Goal: Check status

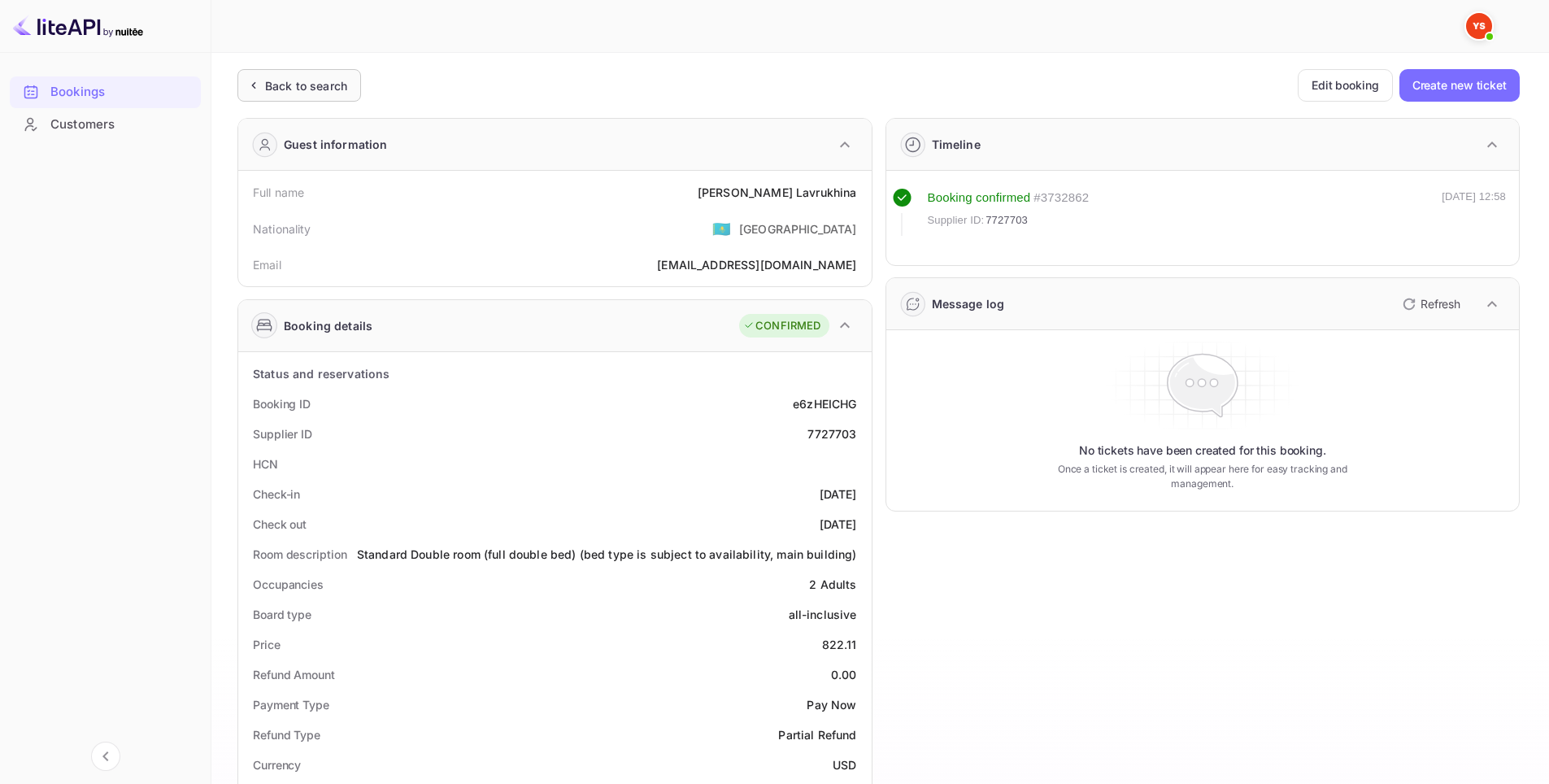
click at [269, 83] on div "Back to search" at bounding box center [306, 86] width 82 height 17
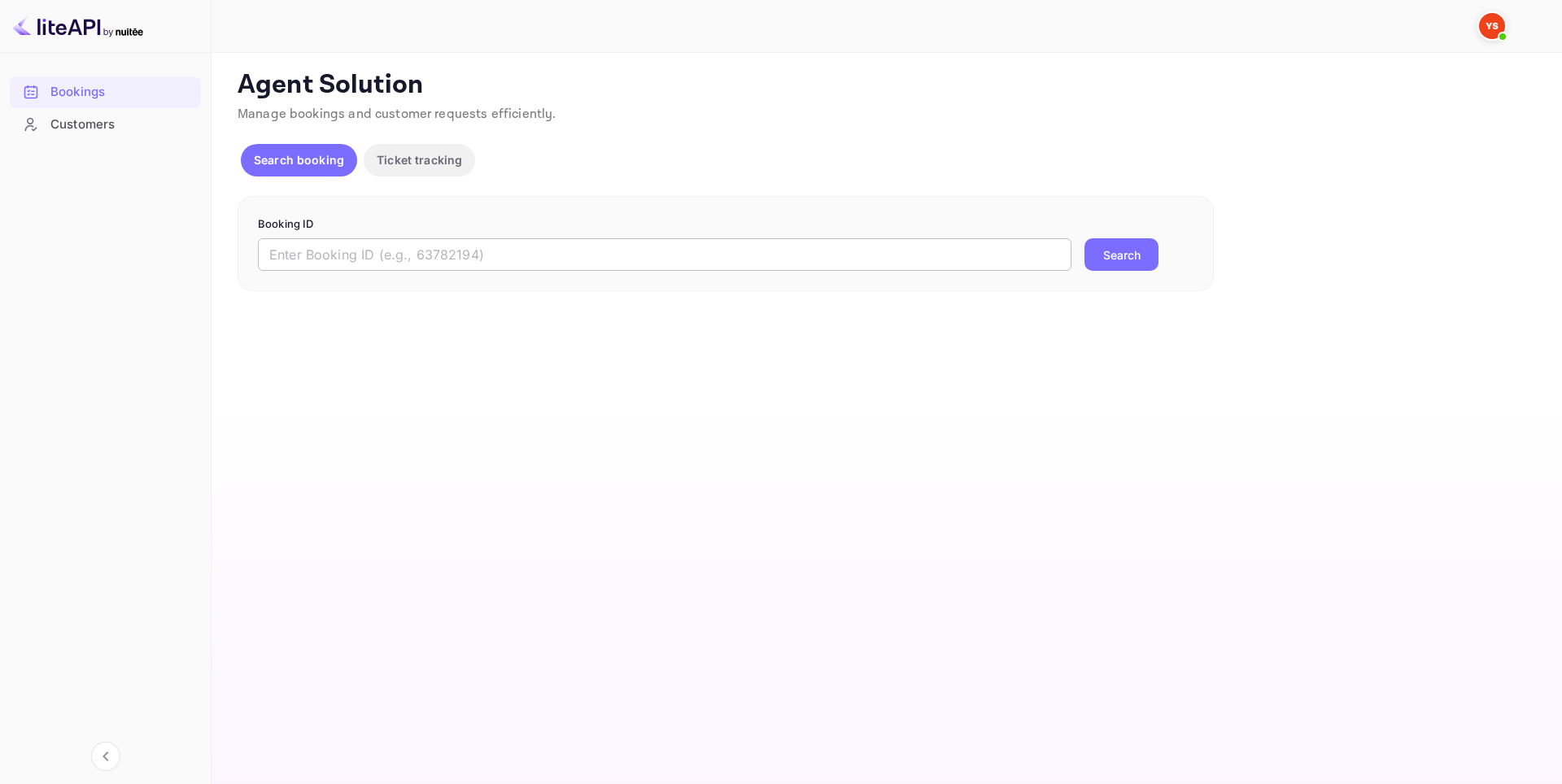
click at [721, 258] on input "text" at bounding box center [664, 254] width 813 height 32
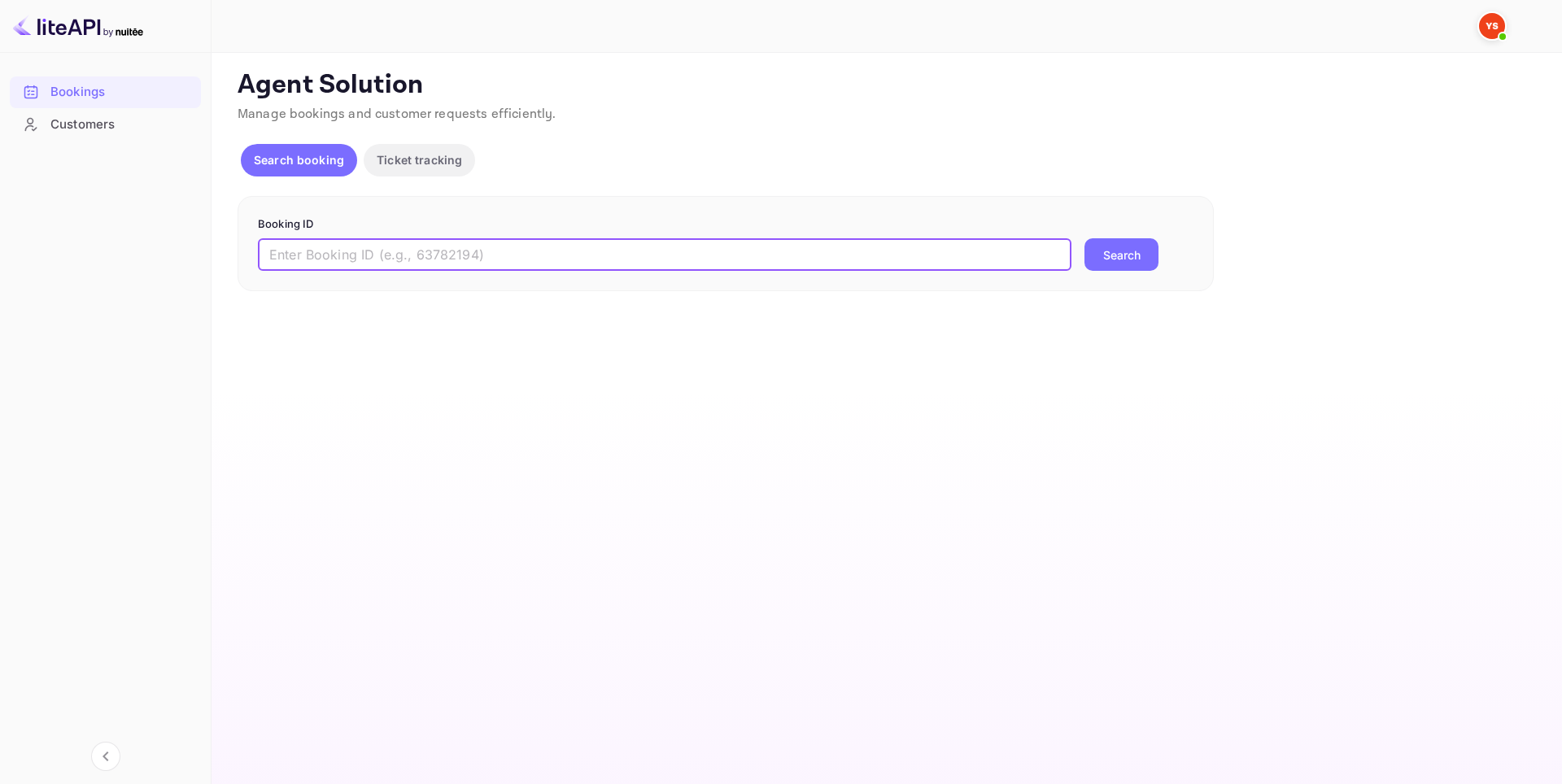
paste input "8584261"
type input "8584261"
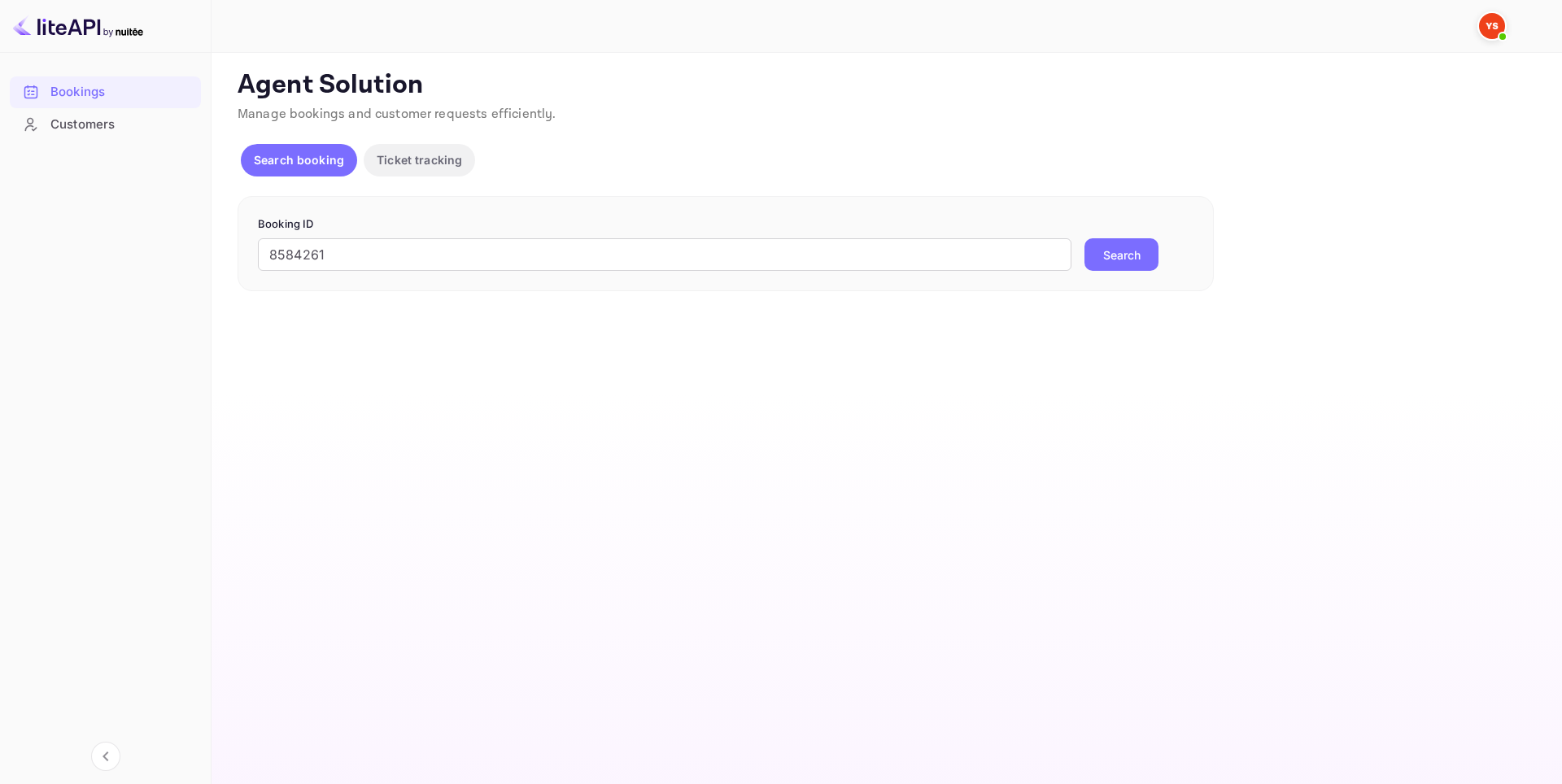
click at [1128, 243] on button "Search" at bounding box center [1121, 254] width 74 height 32
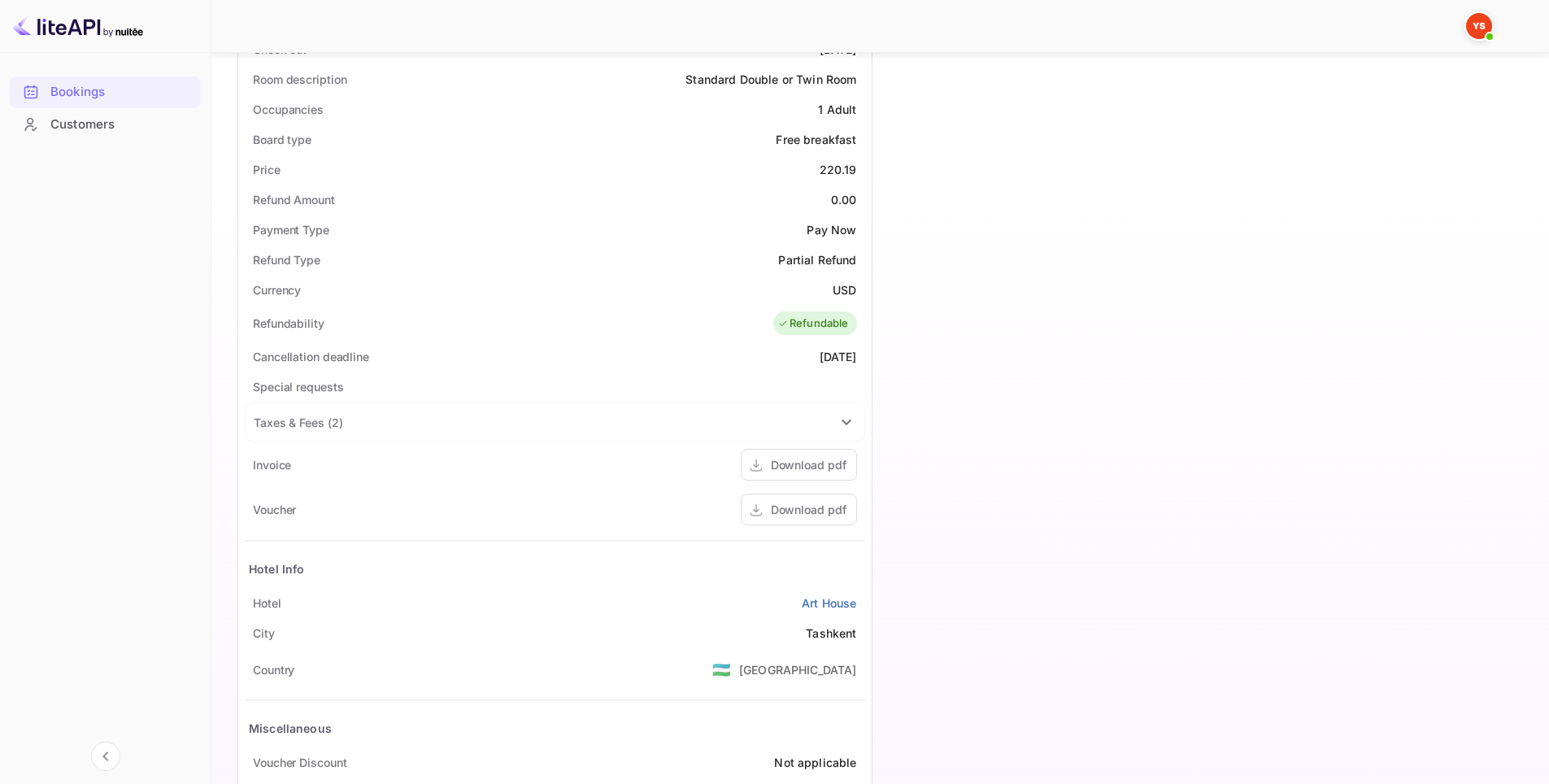
scroll to position [566, 0]
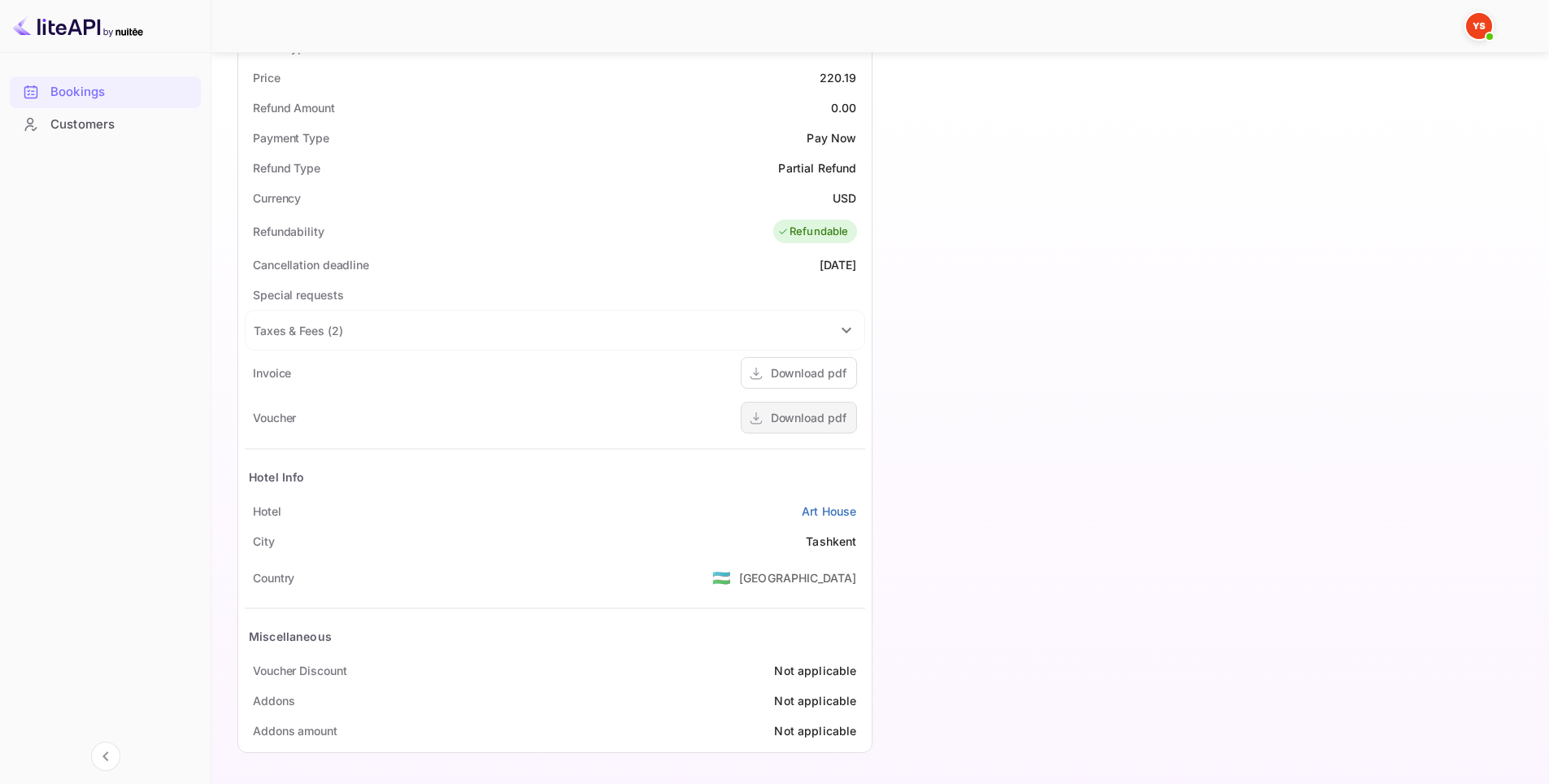
click at [816, 423] on div "Download pdf" at bounding box center [808, 418] width 75 height 17
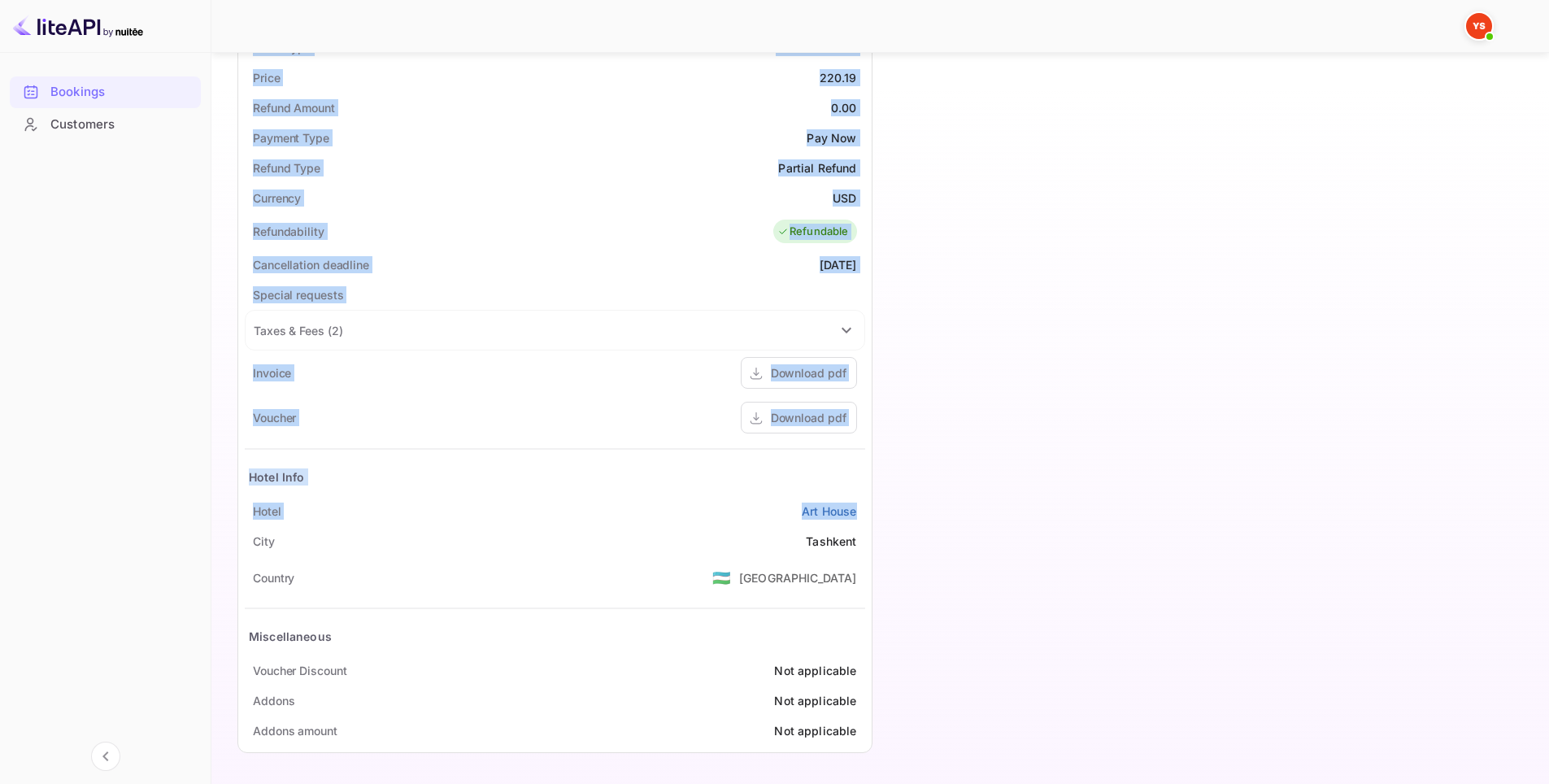
drag, startPoint x: 232, startPoint y: 193, endPoint x: 868, endPoint y: 522, distance: 716.1
click at [868, 522] on div "Ticket Affiliate URL https://www.nuitee.com/ Business partner name Nuitee Trave…" at bounding box center [879, 133] width 1298 height 1262
copy div "Full name Iuliya Bashirova Nationality 🇰🇿 Kazakhstan Email Barbara89058779935@y…"
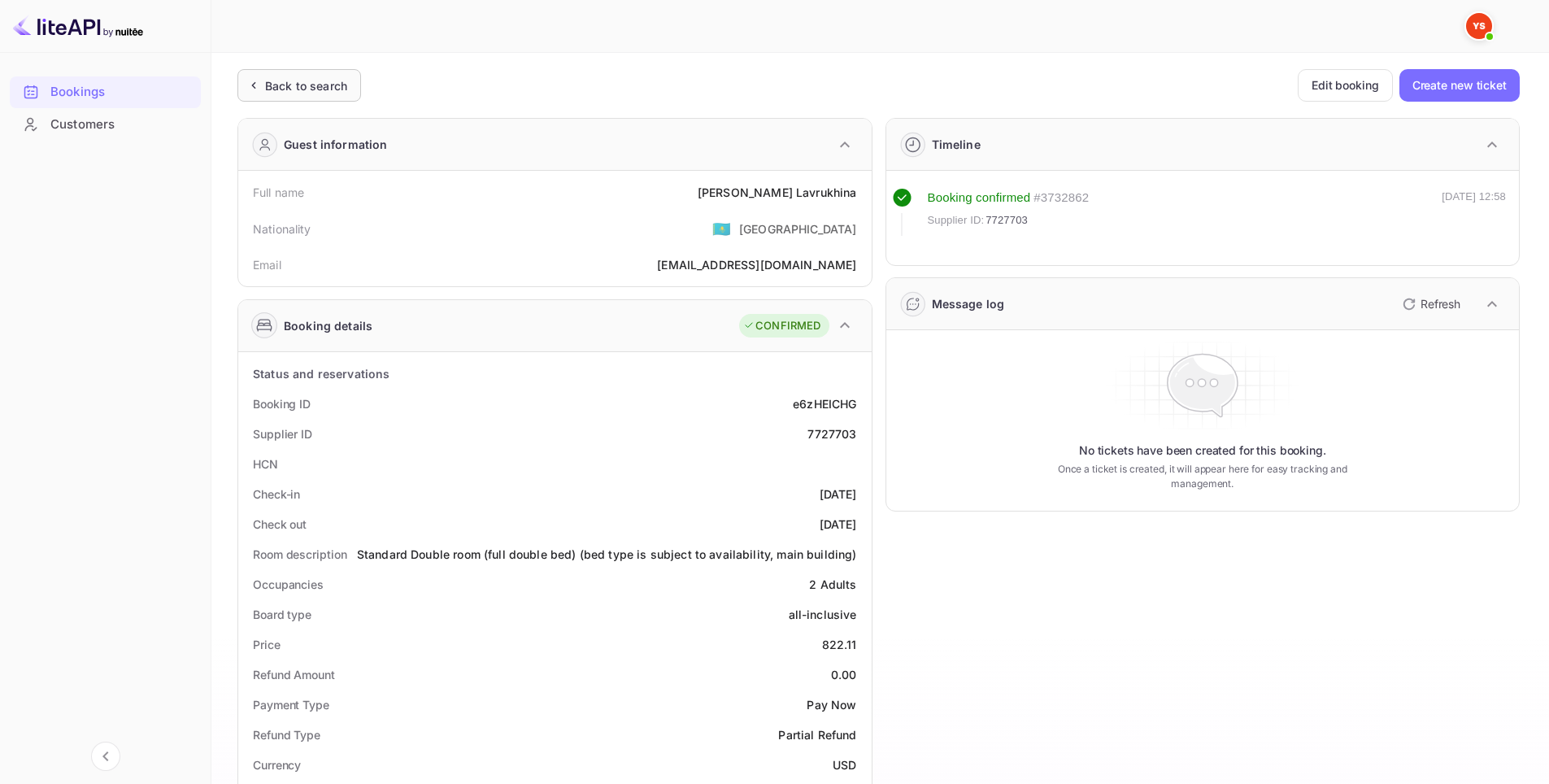
click at [300, 78] on div "Back to search" at bounding box center [306, 86] width 82 height 17
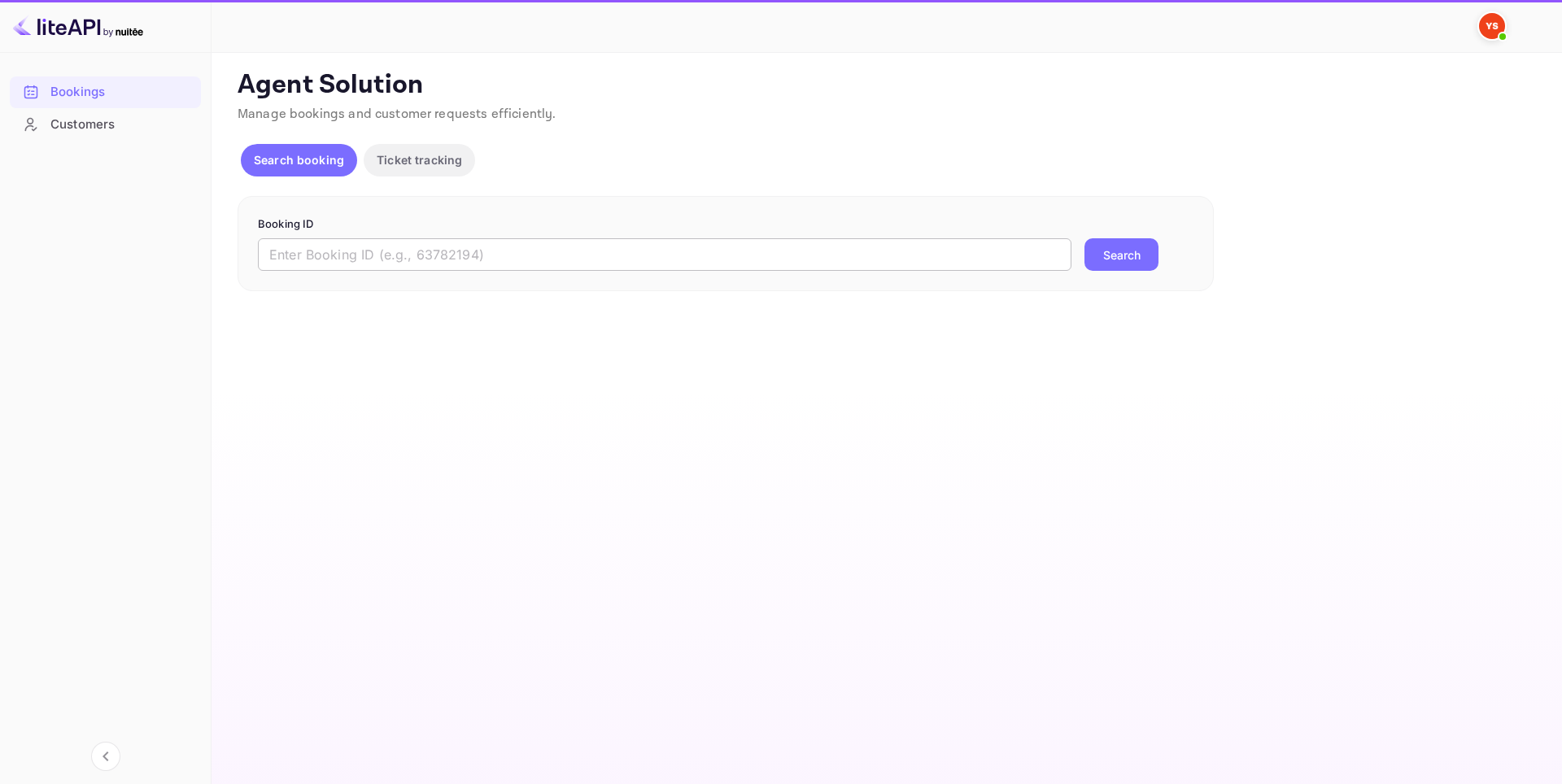
click at [485, 259] on input "text" at bounding box center [664, 254] width 813 height 32
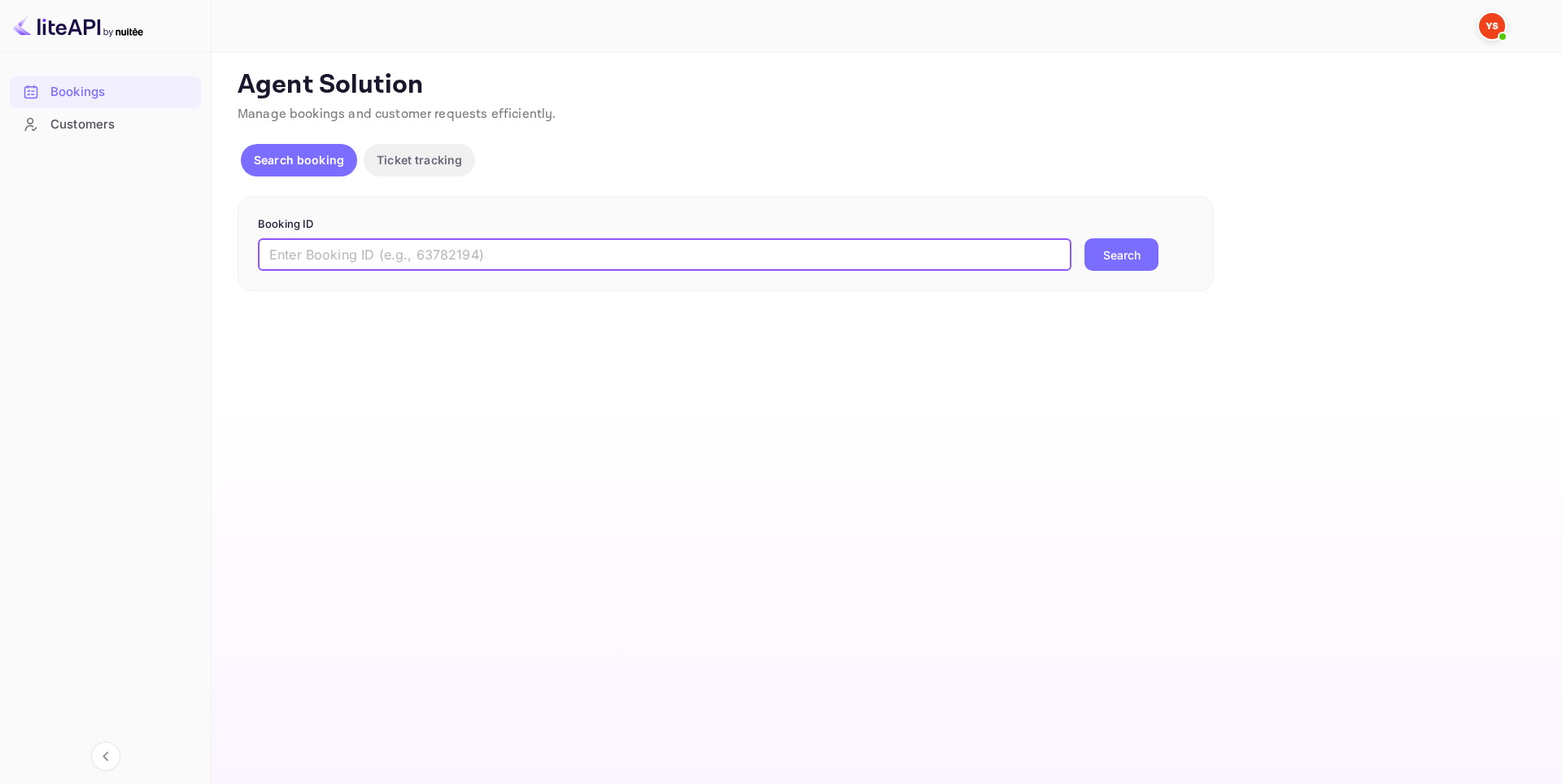
paste input "9613157"
type input "9613157"
click at [1106, 253] on button "Search" at bounding box center [1121, 254] width 74 height 32
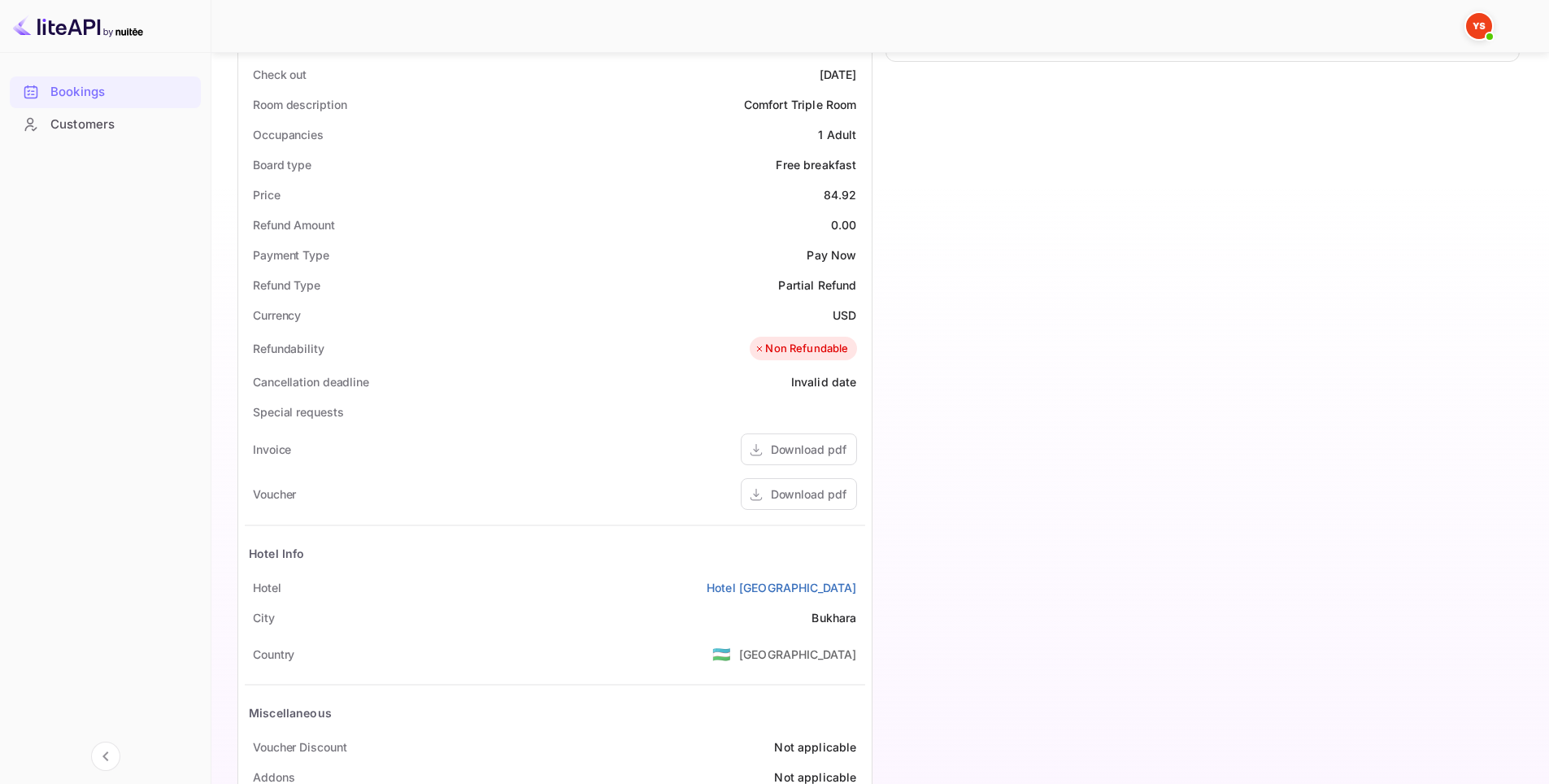
scroll to position [526, 0]
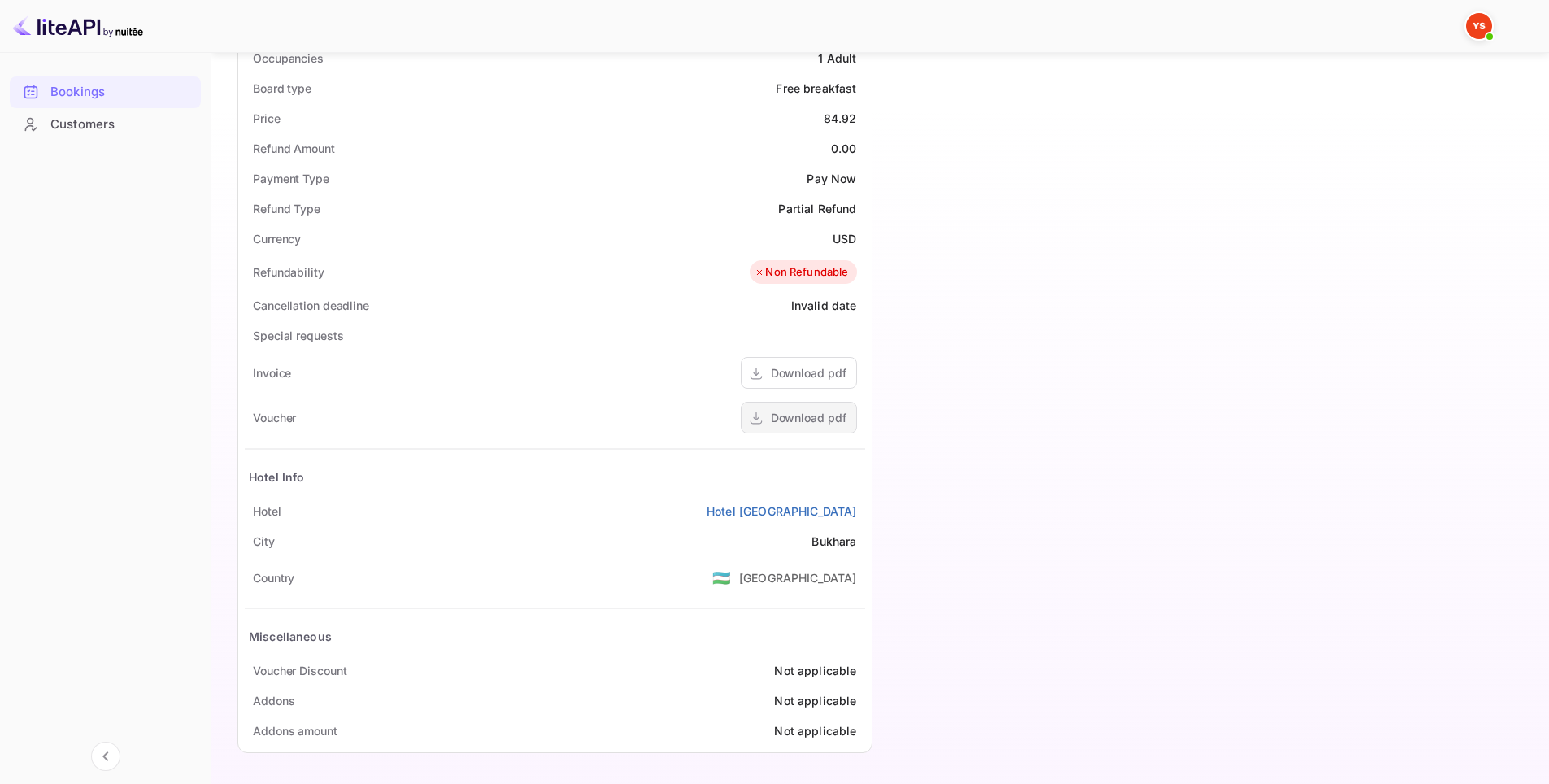
click at [788, 425] on div "Download pdf" at bounding box center [808, 418] width 75 height 17
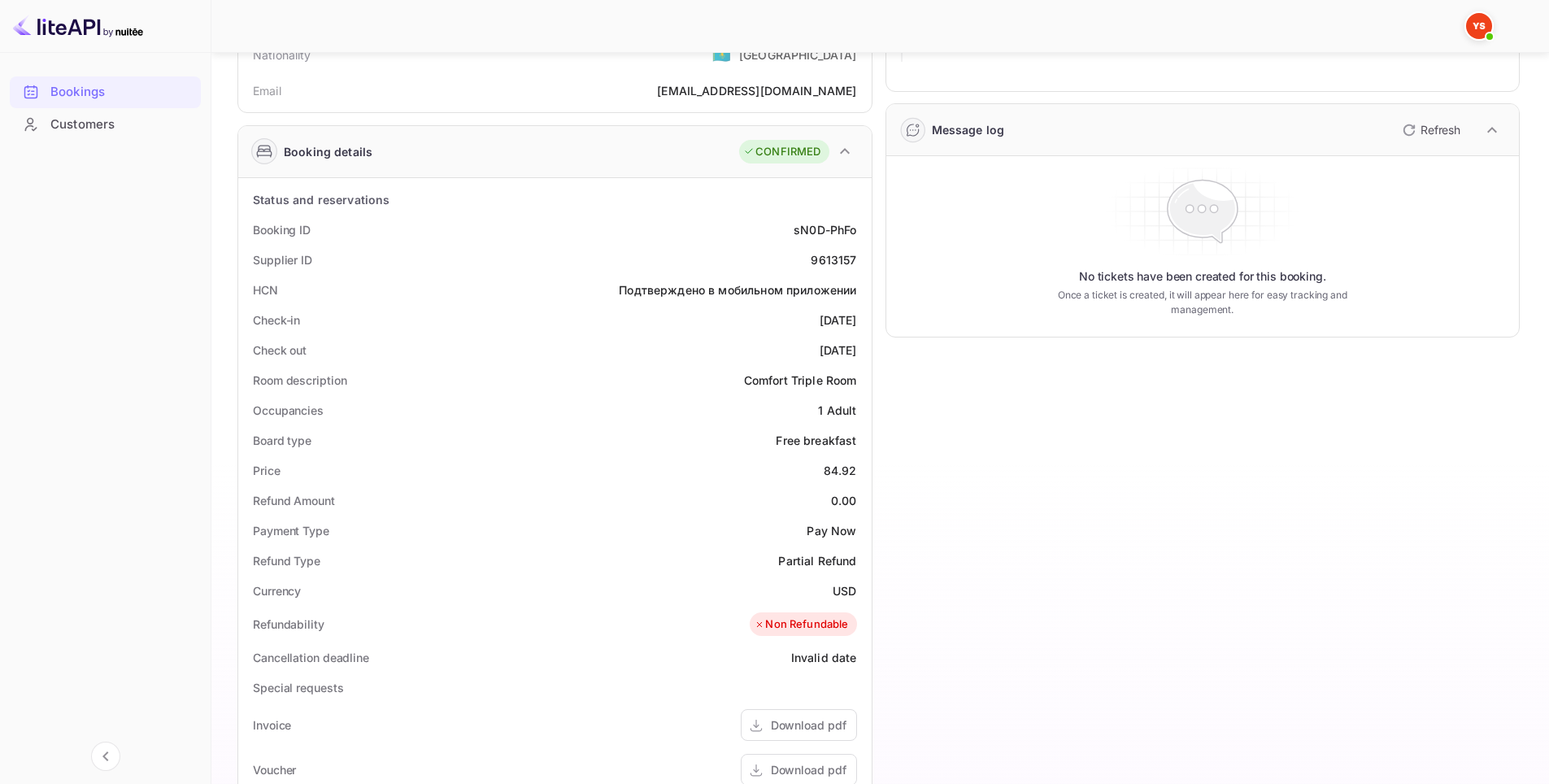
scroll to position [0, 0]
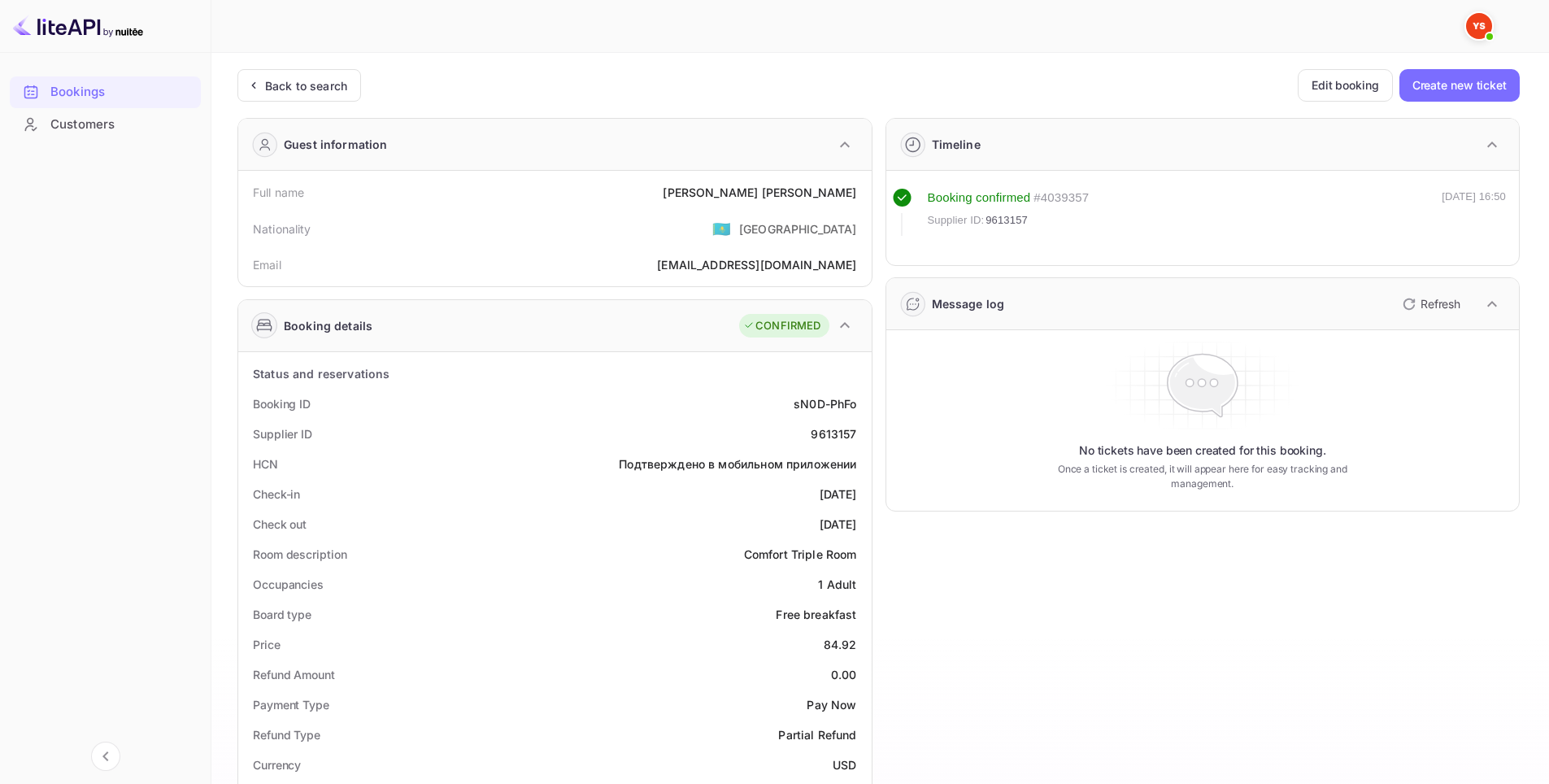
click at [827, 435] on div "9613157" at bounding box center [833, 434] width 45 height 17
copy div "9613157"
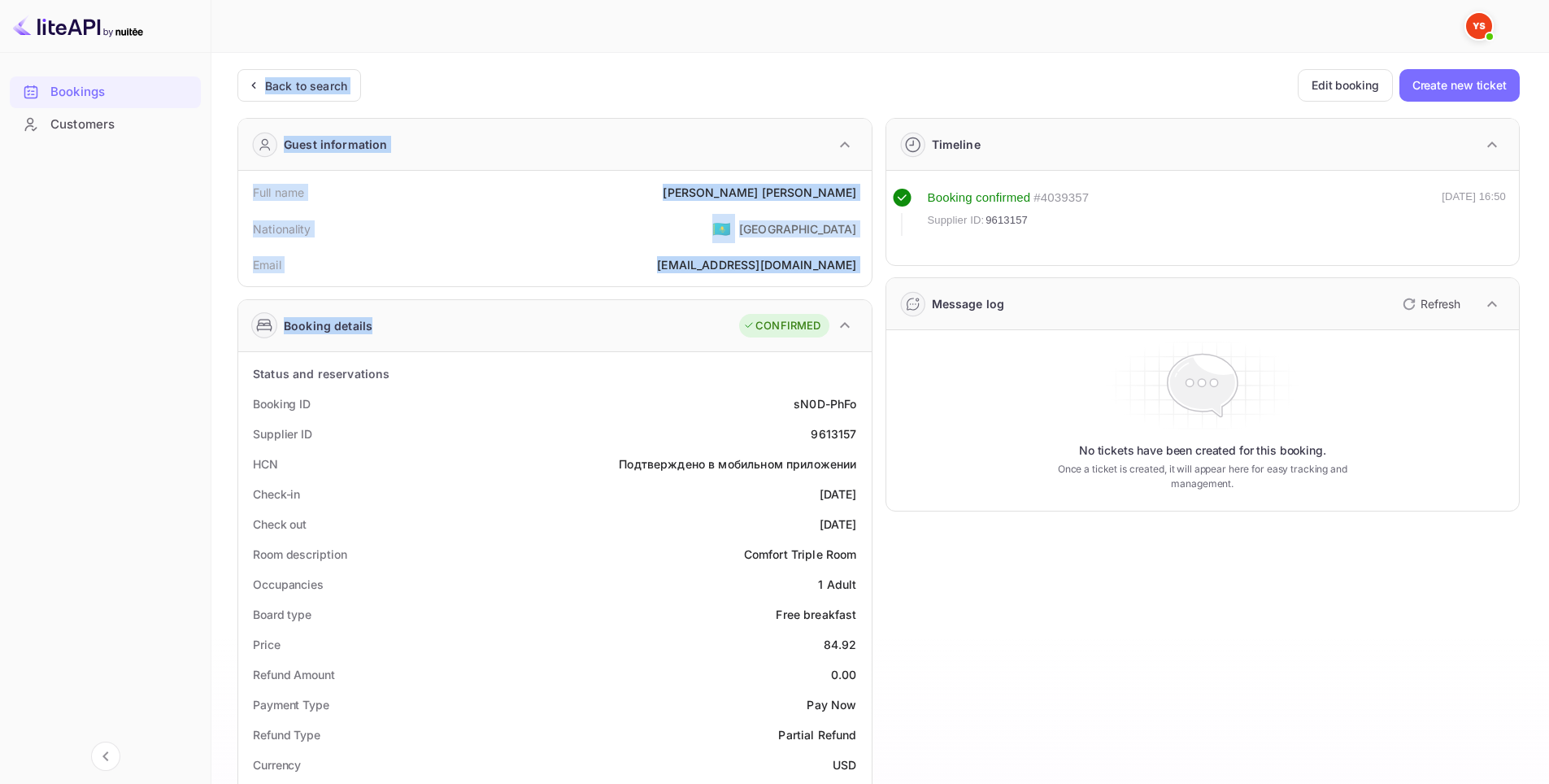
drag, startPoint x: 208, startPoint y: 198, endPoint x: 501, endPoint y: 304, distance: 311.6
click at [501, 304] on div "Bookings Customers Now you can check your travel website directly from the link…" at bounding box center [774, 655] width 1549 height 1310
click at [239, 180] on div "Full name [PERSON_NAME] Nationality 🇰🇿 [DEMOGRAPHIC_DATA] Email [EMAIL_ADDRESS]…" at bounding box center [555, 228] width 633 height 115
click at [233, 192] on div "Ticket Affiliate URL [URL][DOMAIN_NAME] Business partner name Nuitee Travel Cus…" at bounding box center [879, 680] width 1298 height 1221
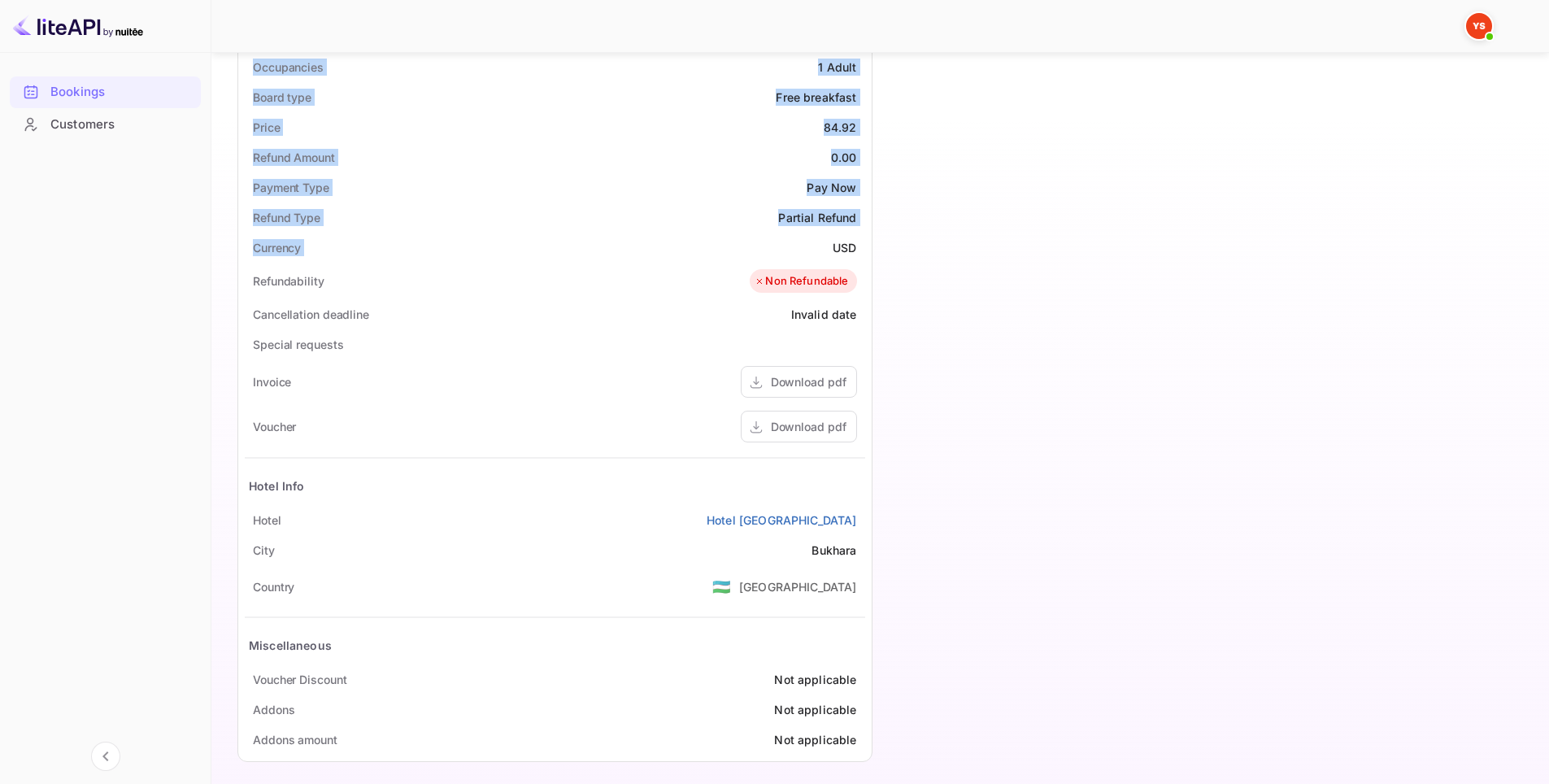
scroll to position [526, 0]
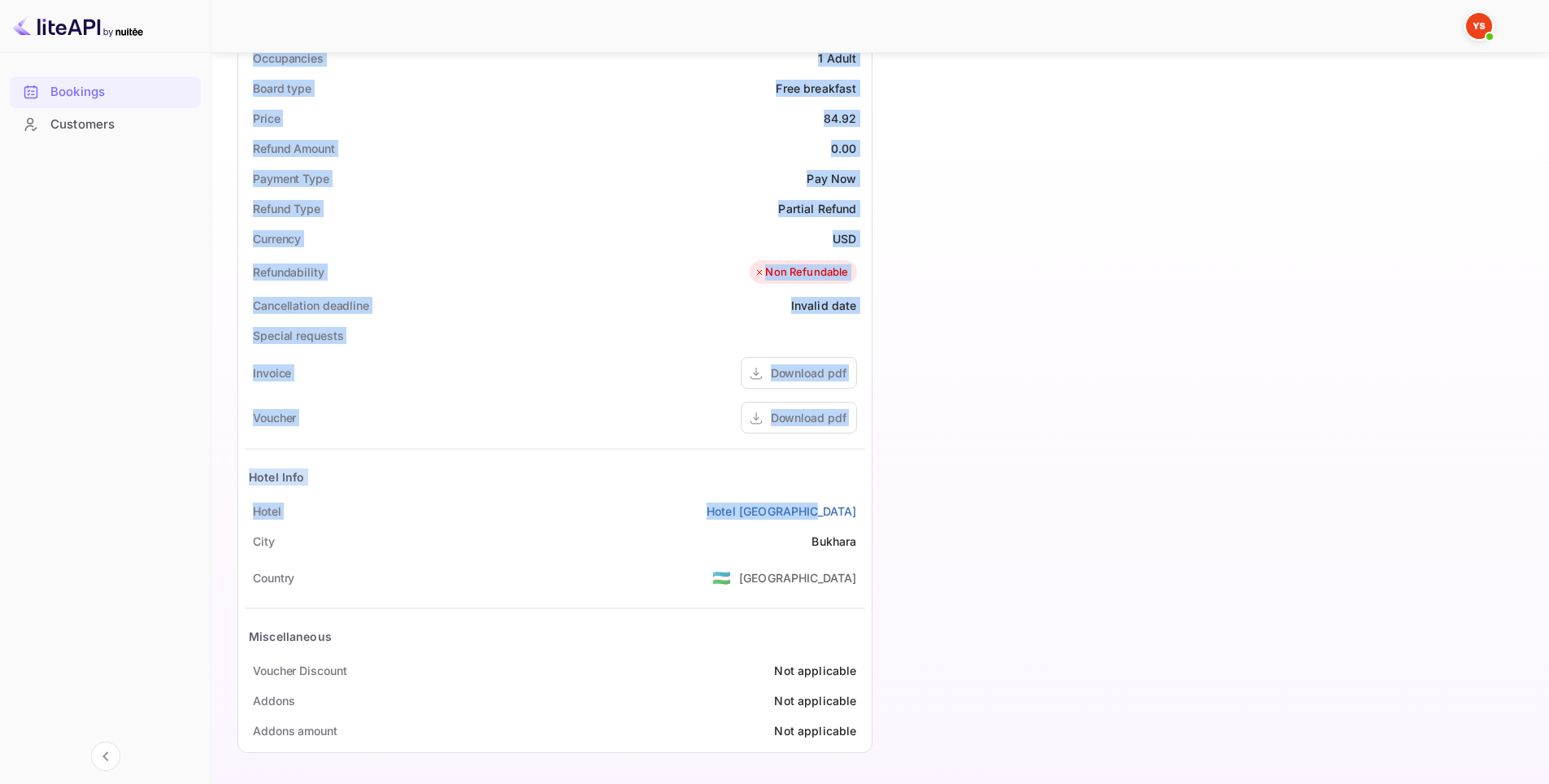
drag, startPoint x: 227, startPoint y: 192, endPoint x: 864, endPoint y: 509, distance: 711.5
click at [864, 509] on div "Unsaved Changes Ticket Affiliate URL [URL][DOMAIN_NAME] Business partner name N…" at bounding box center [871, 145] width 1318 height 1238
copy div "Full name [PERSON_NAME] Nationality 🇰🇿 [DEMOGRAPHIC_DATA] Email [EMAIL_ADDRESS]…"
click at [826, 414] on div "Download pdf" at bounding box center [808, 418] width 75 height 17
